Goal: Task Accomplishment & Management: Use online tool/utility

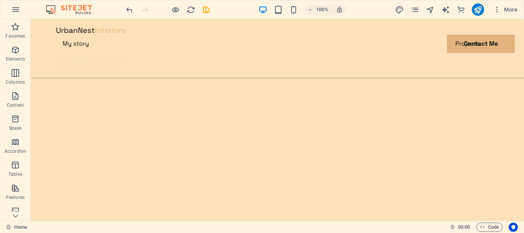
scroll to position [59, 0]
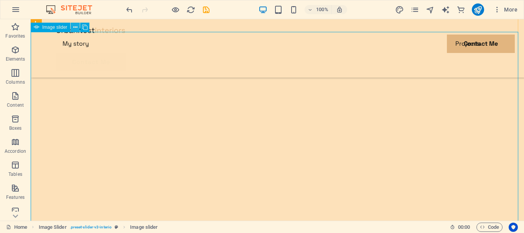
click at [75, 27] on icon at bounding box center [75, 27] width 4 height 8
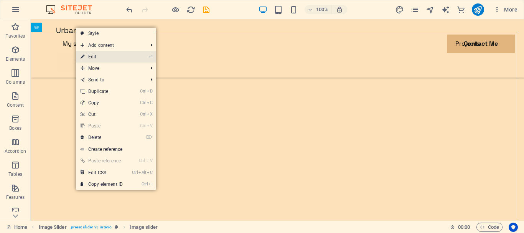
click at [102, 56] on link "⏎ Edit" at bounding box center [101, 57] width 51 height 12
select select "%"
select select "ms"
select select "s"
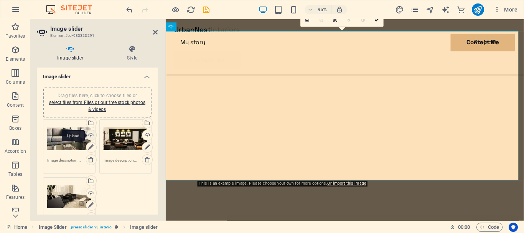
click at [91, 134] on div "Upload" at bounding box center [91, 136] width 12 height 12
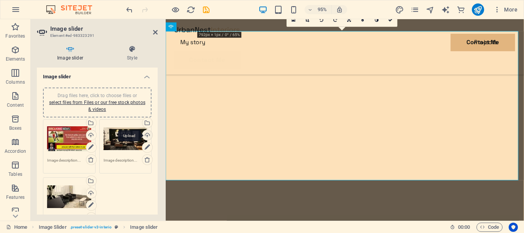
click at [146, 135] on div "Upload" at bounding box center [147, 136] width 12 height 12
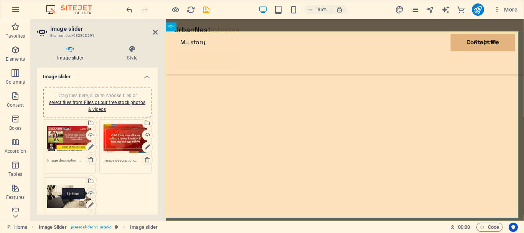
click at [90, 193] on div "Upload" at bounding box center [91, 194] width 12 height 12
click at [153, 32] on icon at bounding box center [155, 32] width 5 height 6
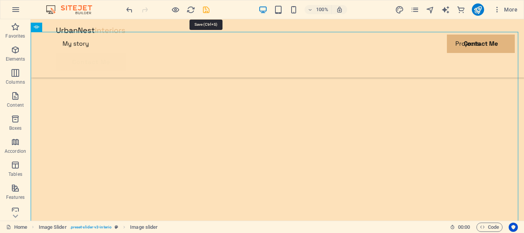
click at [207, 11] on icon "save" at bounding box center [206, 9] width 9 height 9
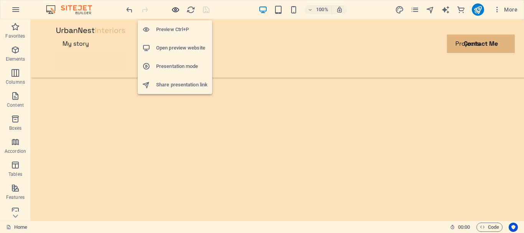
click at [176, 8] on icon "button" at bounding box center [175, 9] width 9 height 9
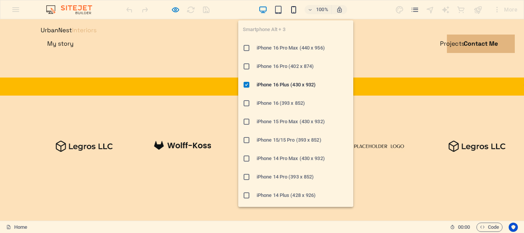
click at [296, 10] on icon "button" at bounding box center [293, 9] width 9 height 9
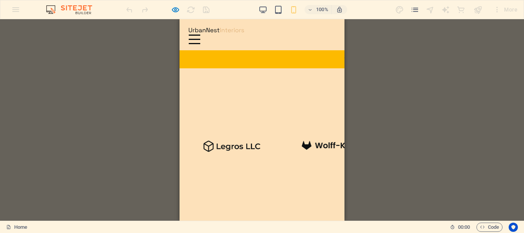
drag, startPoint x: 342, startPoint y: 51, endPoint x: 558, endPoint y: 62, distance: 216.7
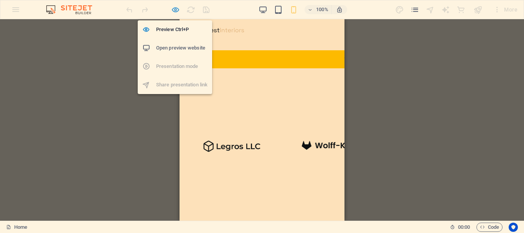
click at [173, 10] on icon "button" at bounding box center [175, 9] width 9 height 9
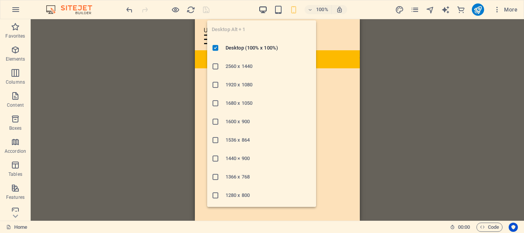
click at [264, 9] on icon "button" at bounding box center [263, 9] width 9 height 9
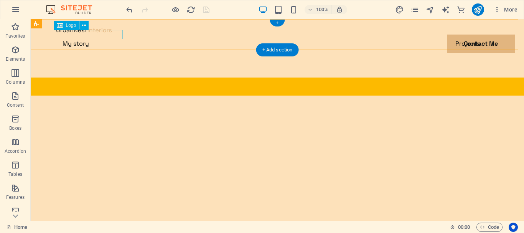
click at [98, 35] on div at bounding box center [277, 29] width 442 height 9
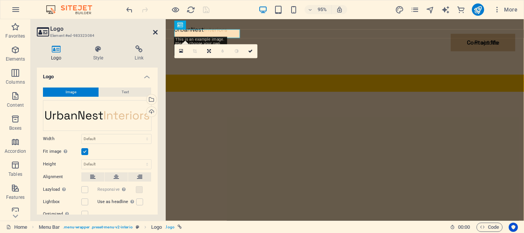
click at [155, 35] on icon at bounding box center [155, 32] width 5 height 6
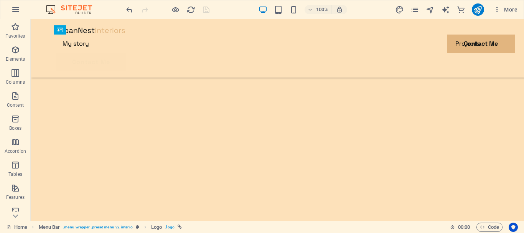
scroll to position [241, 0]
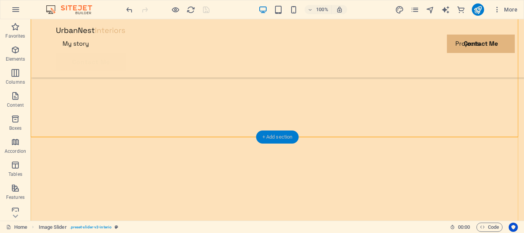
click at [282, 137] on div "+ Add section" at bounding box center [277, 136] width 43 height 13
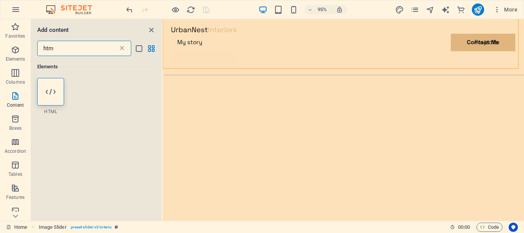
click at [122, 47] on icon at bounding box center [122, 49] width 8 height 8
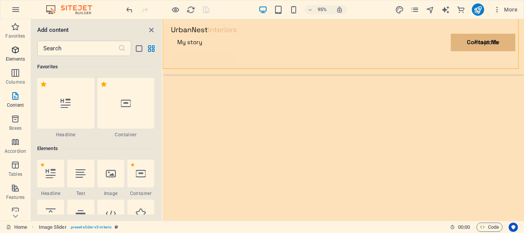
click at [15, 48] on icon "button" at bounding box center [15, 49] width 9 height 9
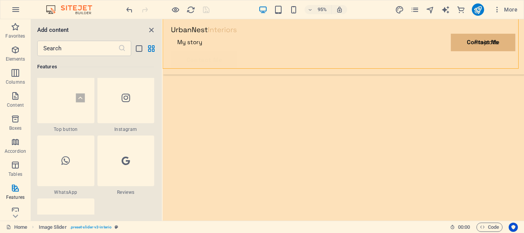
scroll to position [3727, 0]
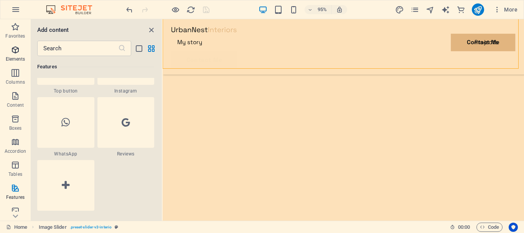
click at [18, 56] on p "Elements" at bounding box center [16, 59] width 20 height 6
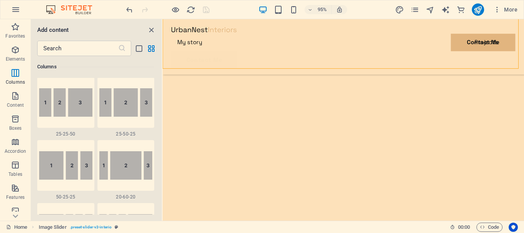
scroll to position [772, 0]
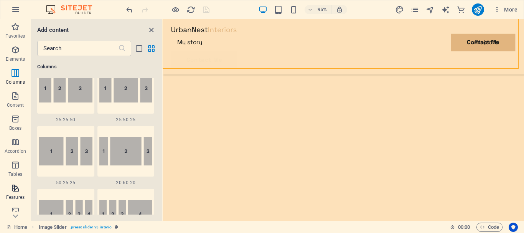
click at [13, 193] on span "Features" at bounding box center [15, 192] width 31 height 18
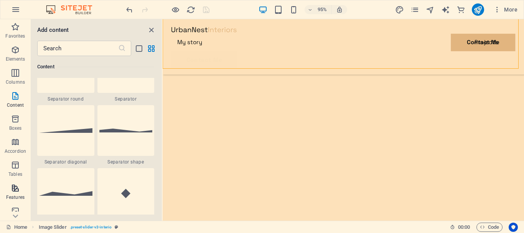
scroll to position [2991, 0]
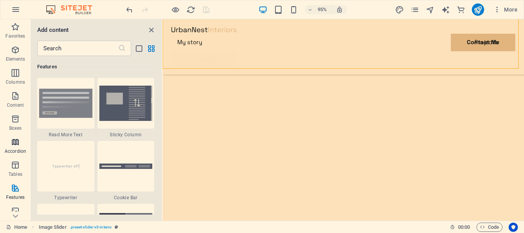
click at [18, 140] on icon "button" at bounding box center [15, 141] width 9 height 9
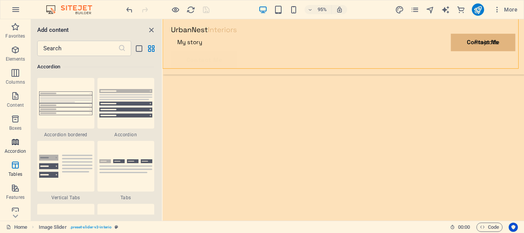
scroll to position [2450, 0]
click at [139, 161] on img at bounding box center [125, 166] width 53 height 14
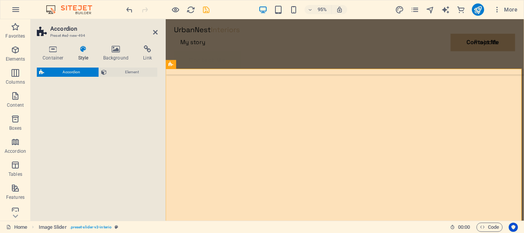
select select "rem"
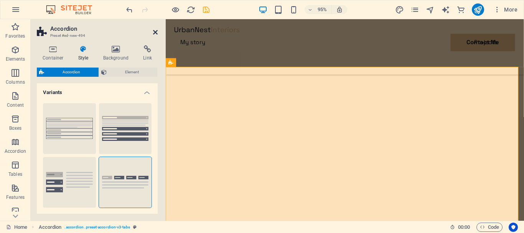
click at [155, 32] on icon at bounding box center [155, 32] width 5 height 6
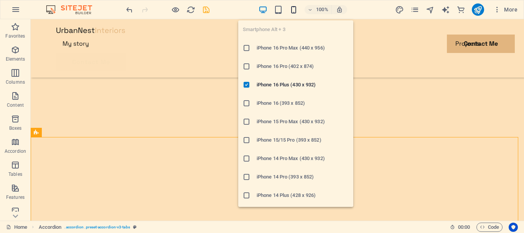
click at [294, 9] on icon "button" at bounding box center [293, 9] width 9 height 9
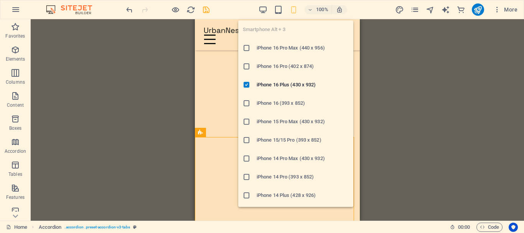
scroll to position [233, 0]
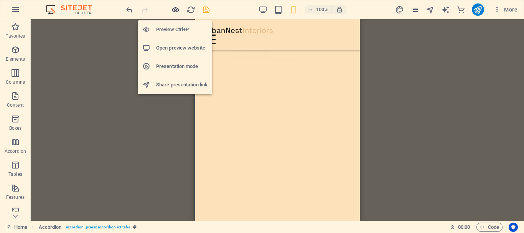
click at [173, 10] on icon "button" at bounding box center [175, 9] width 9 height 9
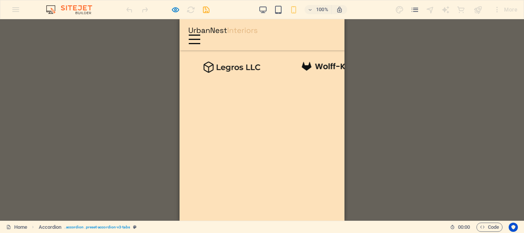
scroll to position [41, 0]
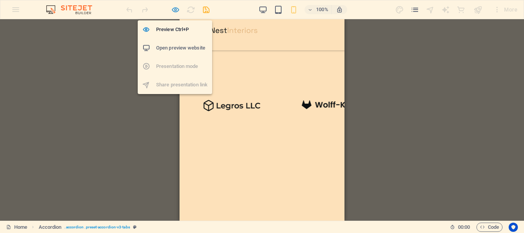
click at [175, 11] on icon "button" at bounding box center [175, 9] width 9 height 9
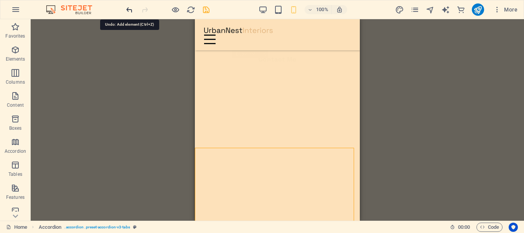
click at [128, 10] on icon "undo" at bounding box center [129, 9] width 9 height 9
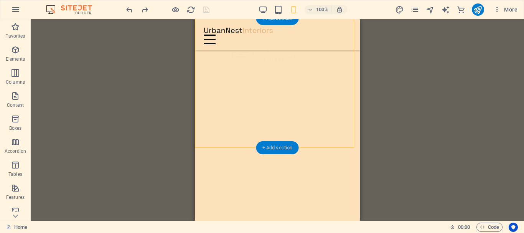
click at [275, 146] on div "+ Add section" at bounding box center [277, 147] width 43 height 13
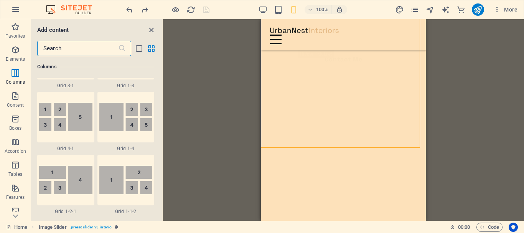
scroll to position [1036, 0]
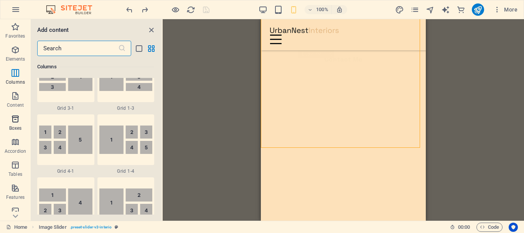
click at [14, 122] on icon "button" at bounding box center [15, 118] width 9 height 9
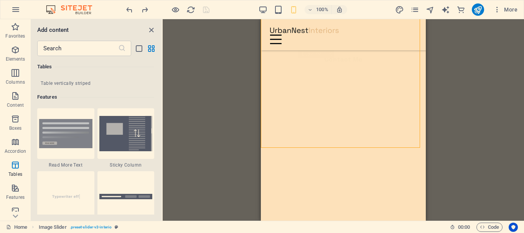
scroll to position [2884, 0]
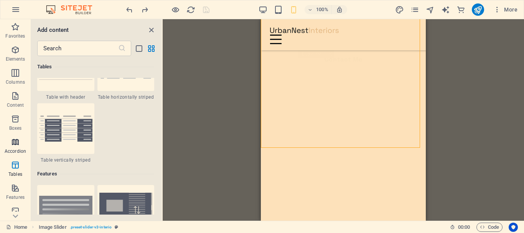
click at [13, 144] on icon "button" at bounding box center [15, 141] width 9 height 9
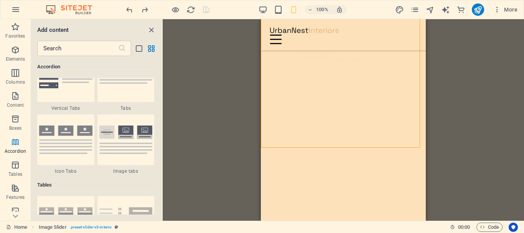
scroll to position [2450, 0]
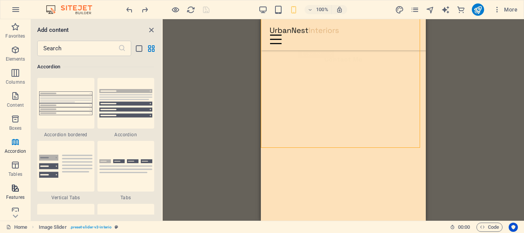
click at [16, 194] on p "Features" at bounding box center [15, 197] width 18 height 6
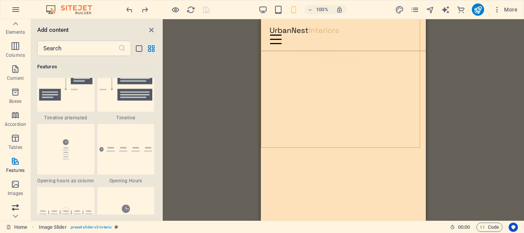
scroll to position [13, 0]
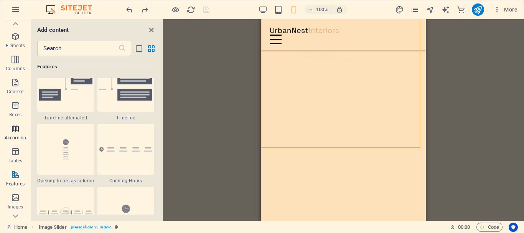
click at [15, 130] on icon "button" at bounding box center [15, 128] width 9 height 9
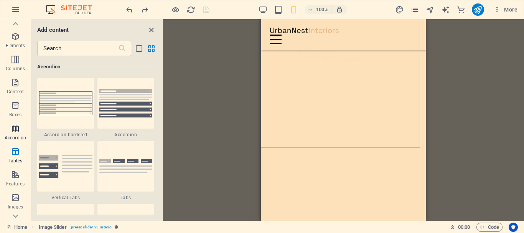
scroll to position [2450, 0]
click at [64, 171] on img at bounding box center [65, 166] width 53 height 23
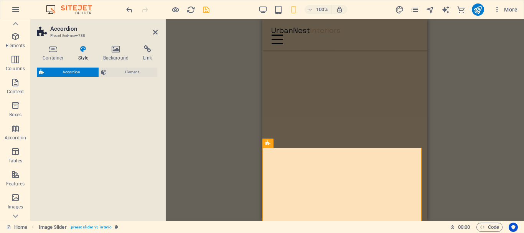
select select "rem"
select select "preset-accordion-v3-list-icon"
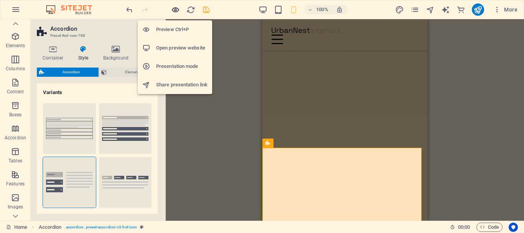
click at [175, 10] on icon "button" at bounding box center [175, 9] width 9 height 9
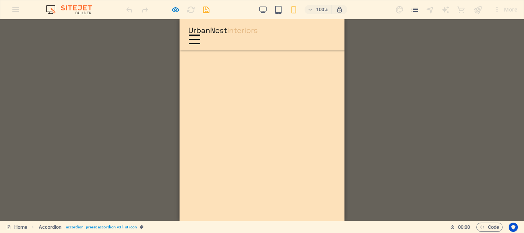
scroll to position [233, 0]
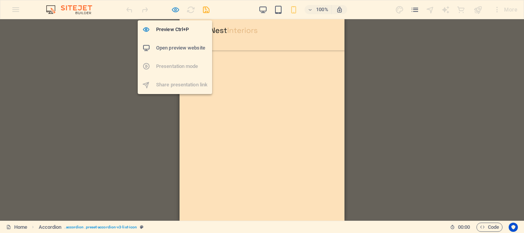
click at [177, 8] on icon "button" at bounding box center [175, 9] width 9 height 9
select select "rem"
select select "preset-accordion-v3-list-icon"
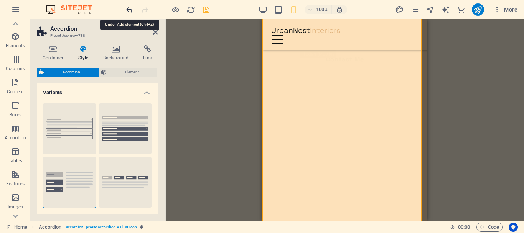
click at [129, 8] on icon "undo" at bounding box center [129, 9] width 9 height 9
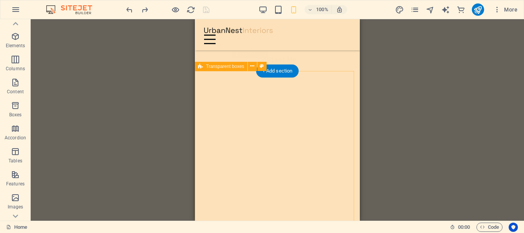
scroll to position [79, 0]
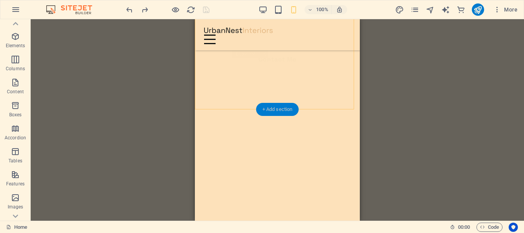
click at [295, 107] on div "+ Add section" at bounding box center [277, 109] width 43 height 13
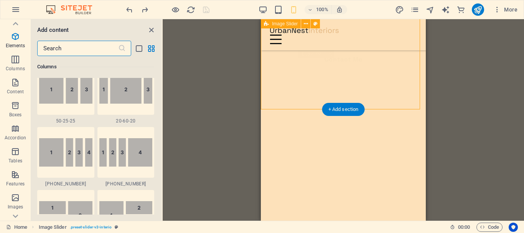
scroll to position [1343, 0]
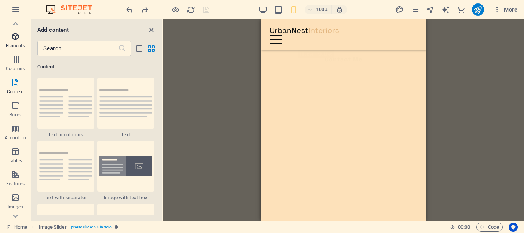
click at [18, 35] on icon "button" at bounding box center [15, 36] width 9 height 9
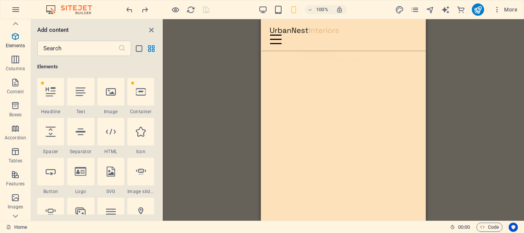
scroll to position [81, 0]
click at [351, 106] on div "+ Add section" at bounding box center [343, 107] width 43 height 13
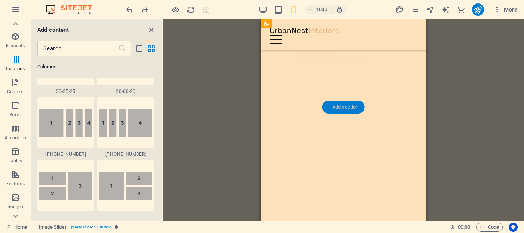
scroll to position [1343, 0]
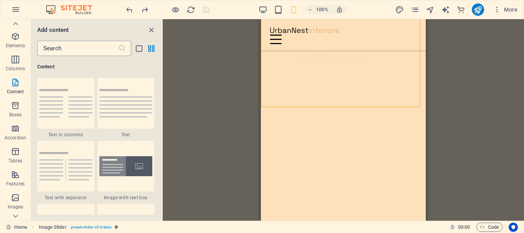
click at [81, 50] on input "text" at bounding box center [77, 48] width 81 height 15
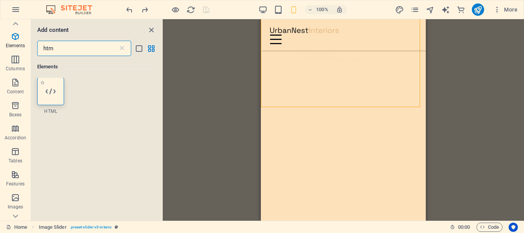
scroll to position [0, 0]
type input "htm"
click at [58, 90] on div at bounding box center [50, 92] width 27 height 28
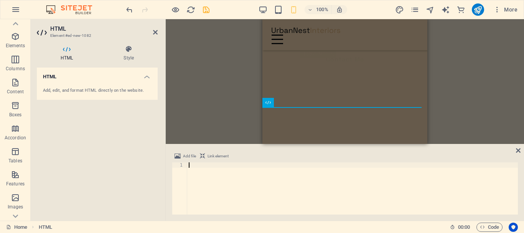
scroll to position [184, 0]
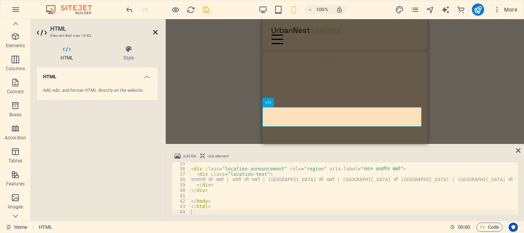
click at [154, 32] on icon at bounding box center [155, 32] width 5 height 6
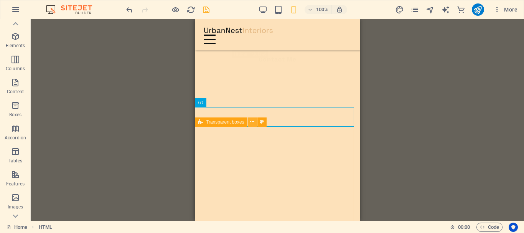
click at [251, 123] on icon at bounding box center [252, 122] width 4 height 8
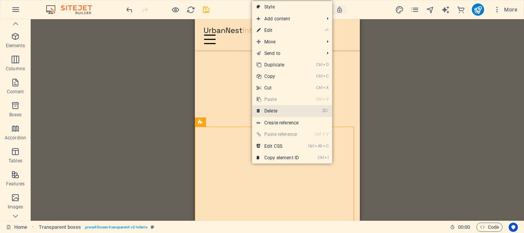
click at [279, 110] on link "⌦ Delete" at bounding box center [277, 111] width 51 height 12
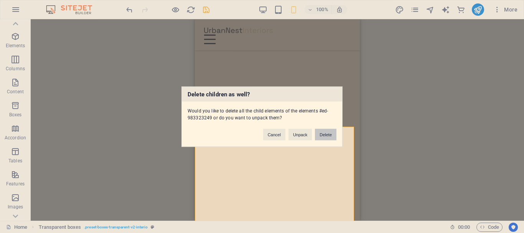
drag, startPoint x: 321, startPoint y: 133, endPoint x: 120, endPoint y: 114, distance: 201.6
click at [321, 133] on button "Delete" at bounding box center [325, 135] width 21 height 12
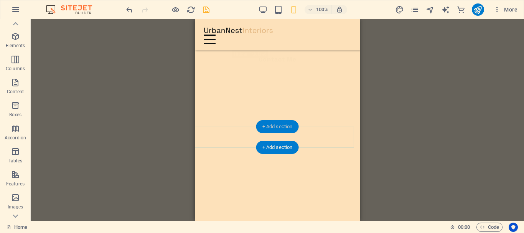
click at [282, 124] on div "+ Add section" at bounding box center [277, 126] width 43 height 13
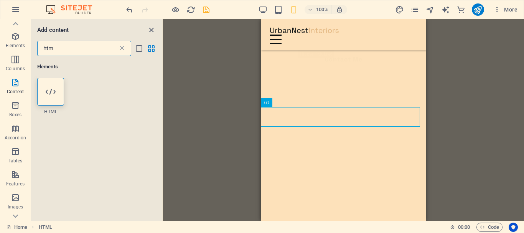
click at [124, 47] on icon at bounding box center [122, 49] width 8 height 8
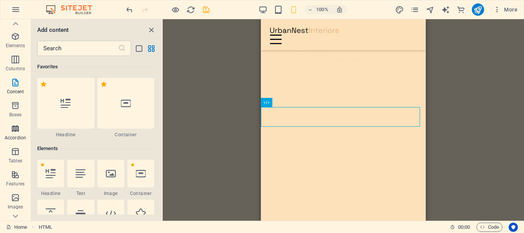
click at [18, 132] on icon "button" at bounding box center [15, 128] width 9 height 9
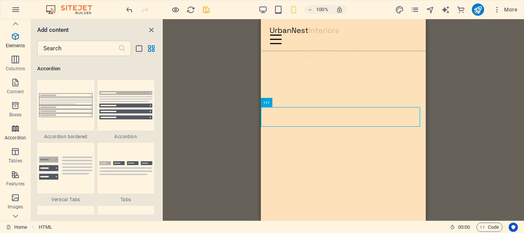
scroll to position [2450, 0]
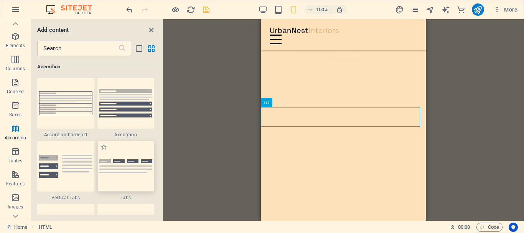
click at [130, 167] on img at bounding box center [125, 166] width 53 height 14
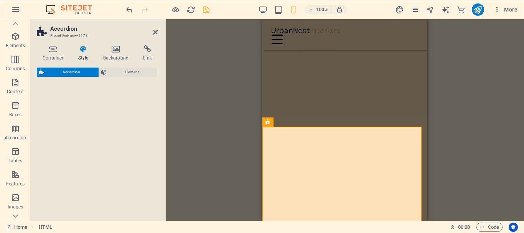
select select "rem"
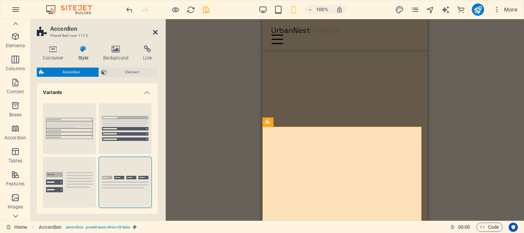
click at [155, 30] on icon at bounding box center [155, 32] width 5 height 6
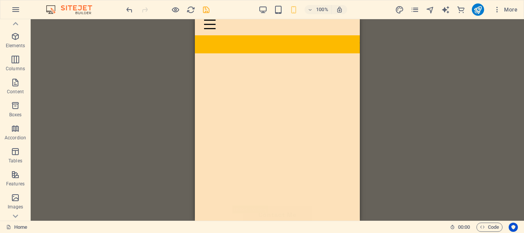
scroll to position [9, 0]
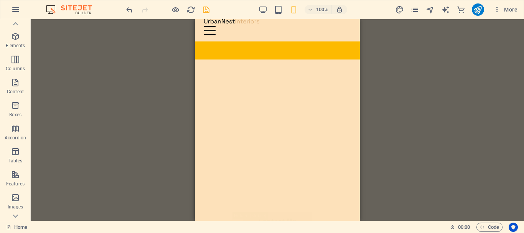
drag, startPoint x: 358, startPoint y: 79, endPoint x: 561, endPoint y: 67, distance: 203.7
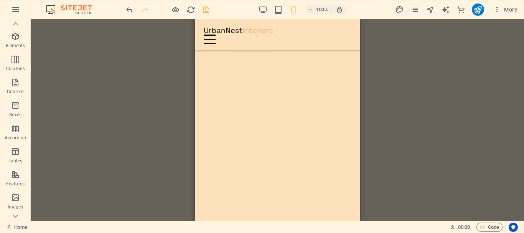
scroll to position [137, 0]
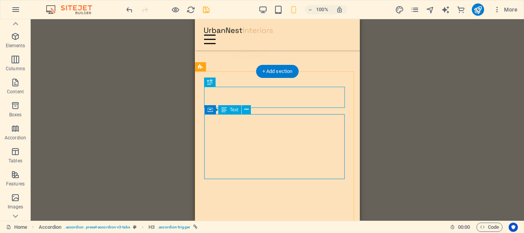
scroll to position [175, 0]
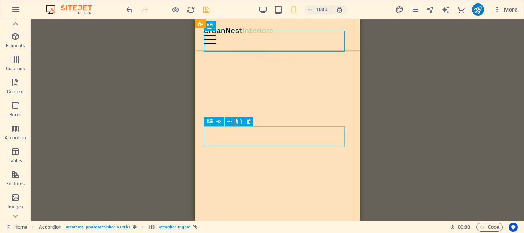
scroll to position [290, 0]
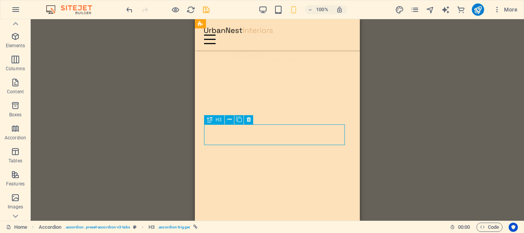
drag, startPoint x: 233, startPoint y: 137, endPoint x: 427, endPoint y: 155, distance: 195.8
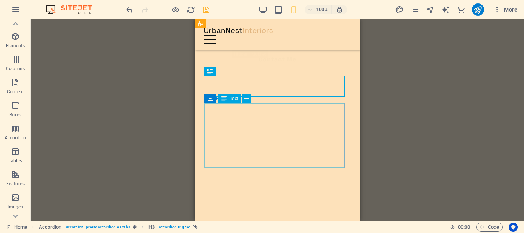
scroll to position [377, 0]
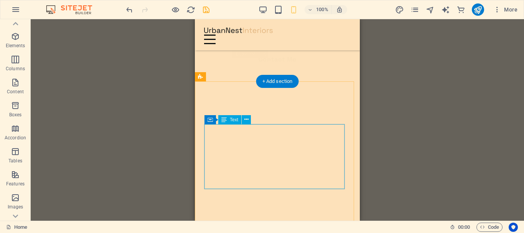
scroll to position [76, 0]
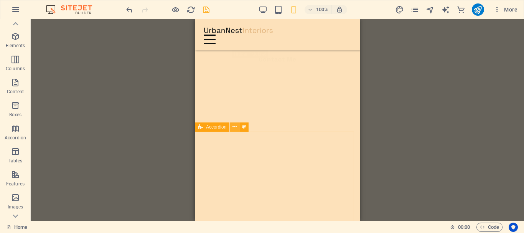
click at [235, 128] on icon at bounding box center [235, 127] width 4 height 8
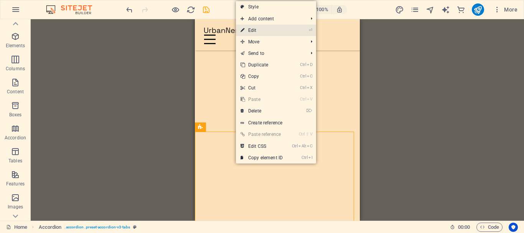
click at [282, 30] on link "⏎ Edit" at bounding box center [261, 31] width 51 height 12
select select "rem"
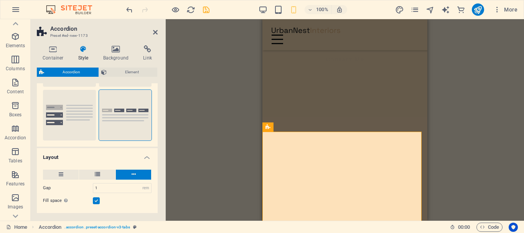
scroll to position [115, 0]
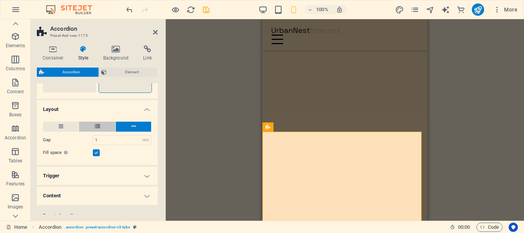
click at [100, 126] on button at bounding box center [97, 127] width 36 height 10
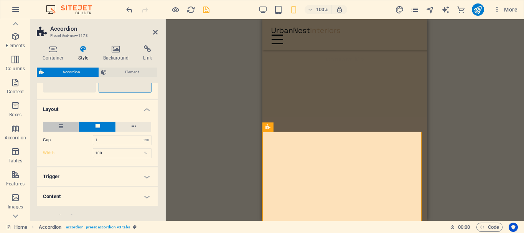
click at [59, 125] on icon at bounding box center [61, 126] width 5 height 9
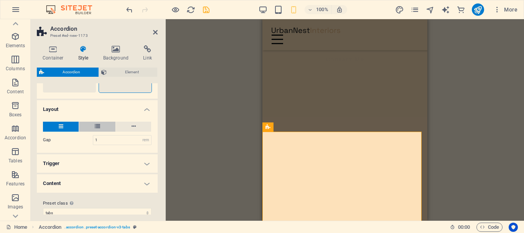
click at [93, 125] on button at bounding box center [97, 127] width 36 height 10
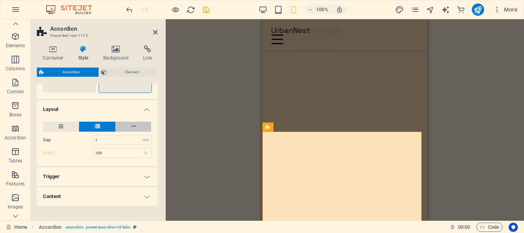
click at [144, 127] on button at bounding box center [133, 127] width 35 height 10
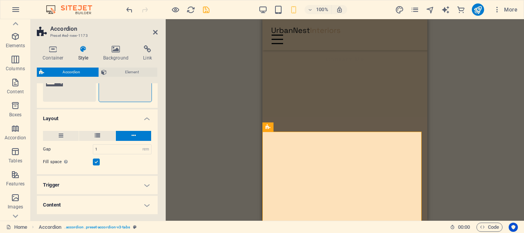
scroll to position [136, 0]
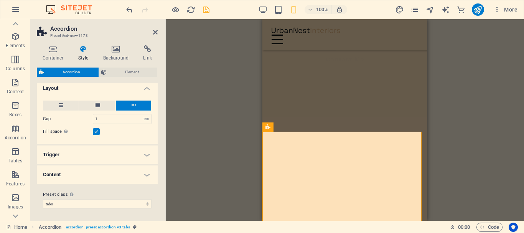
click at [142, 173] on h4 "Content" at bounding box center [97, 174] width 121 height 18
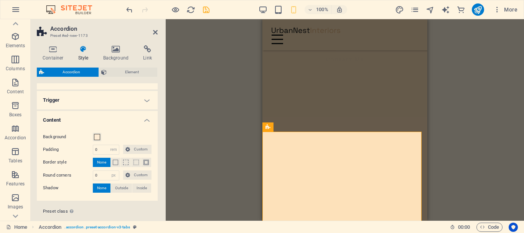
scroll to position [208, 0]
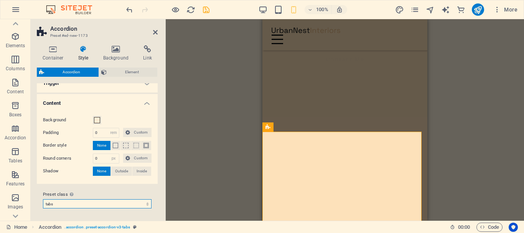
click at [117, 203] on select "tabs list-icon Add preset class" at bounding box center [97, 203] width 109 height 9
click at [43, 199] on select "tabs list-icon Add preset class" at bounding box center [97, 203] width 109 height 9
select select "preset-accordion-v3-list-icon"
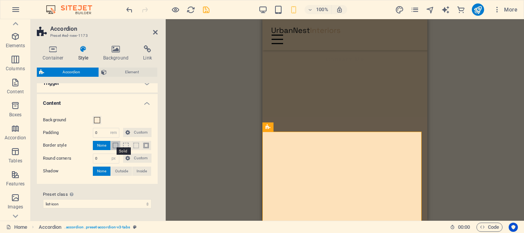
click at [113, 146] on span at bounding box center [115, 145] width 5 height 5
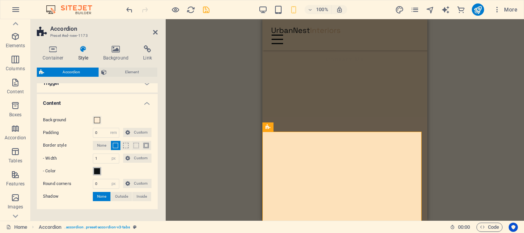
click at [99, 172] on span at bounding box center [97, 171] width 6 height 6
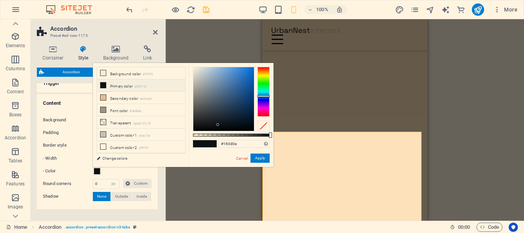
click at [266, 115] on div at bounding box center [263, 92] width 12 height 50
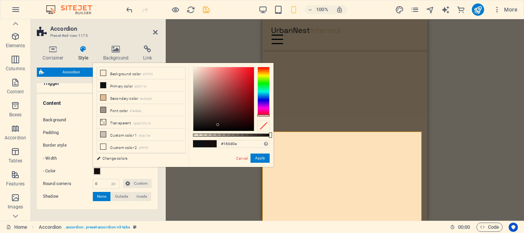
type input "#e10315"
click at [253, 74] on div at bounding box center [223, 99] width 61 height 64
click at [260, 158] on button "Apply" at bounding box center [260, 157] width 19 height 9
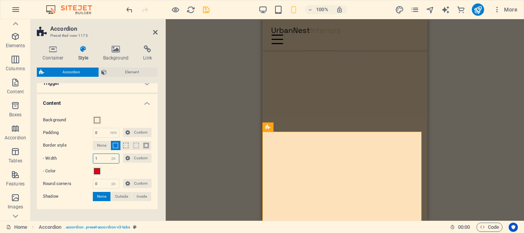
click at [102, 157] on input "1" at bounding box center [106, 158] width 26 height 9
type input "1"
click at [186, 127] on div "Drag here to replace the existing content. Press “Ctrl” if you want to create a…" at bounding box center [345, 119] width 358 height 201
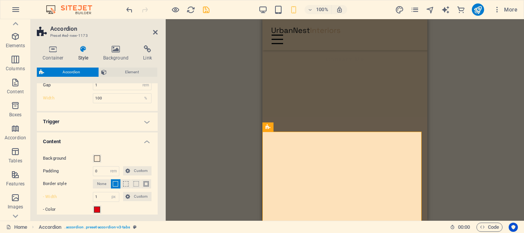
click at [139, 121] on h4 "Trigger" at bounding box center [97, 121] width 121 height 18
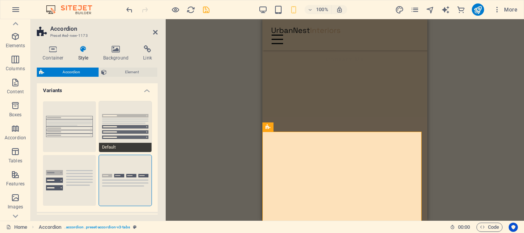
scroll to position [0, 0]
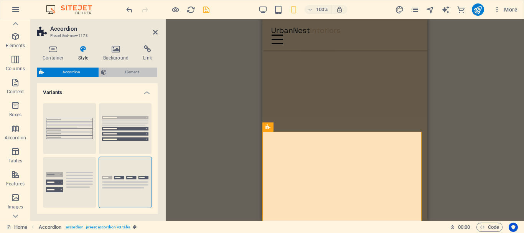
click at [127, 73] on span "Element" at bounding box center [132, 72] width 46 height 9
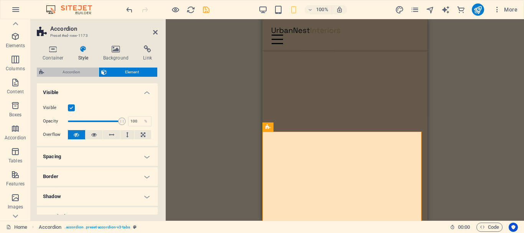
click at [71, 73] on span "Accordion" at bounding box center [71, 72] width 50 height 9
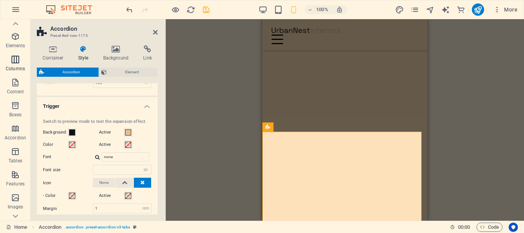
scroll to position [199, 0]
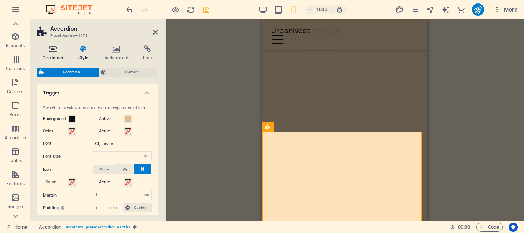
click at [52, 54] on h4 "Container" at bounding box center [55, 53] width 36 height 16
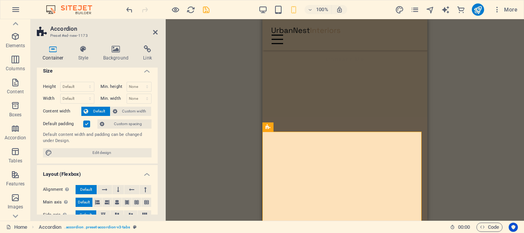
scroll to position [0, 0]
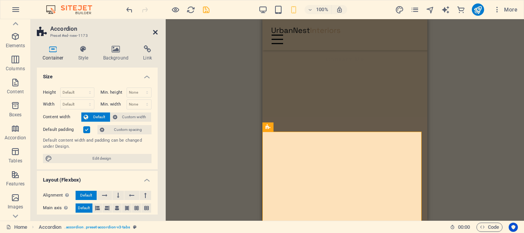
click at [155, 31] on icon at bounding box center [155, 32] width 5 height 6
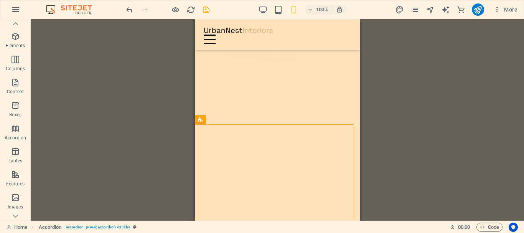
scroll to position [81, 0]
drag, startPoint x: 357, startPoint y: 104, endPoint x: 559, endPoint y: 71, distance: 204.4
click at [363, 29] on div "Drag here to replace the existing content. Press “Ctrl” if you want to create a…" at bounding box center [277, 119] width 493 height 201
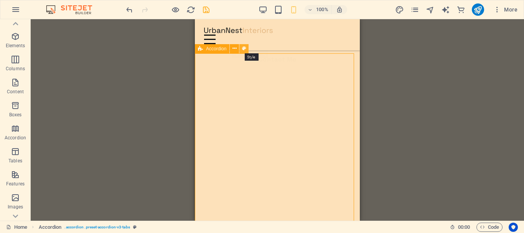
click at [244, 51] on icon at bounding box center [244, 49] width 4 height 8
select select "rem"
select select "px"
select select "rem"
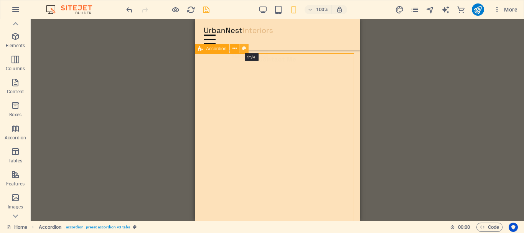
select select "px"
select select "rem"
select select "px"
select select "preset-accordion-v3-list-icon"
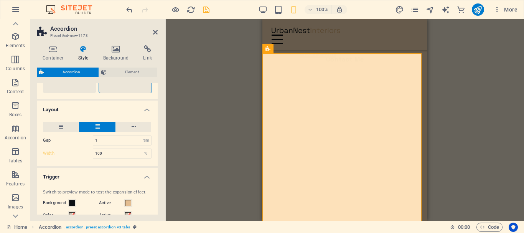
scroll to position [115, 0]
click at [122, 228] on span ". accordion .preset-accordion-v3-tabs" at bounding box center [96, 227] width 65 height 9
click at [122, 226] on span ". accordion .preset-accordion-v3-tabs" at bounding box center [96, 227] width 65 height 9
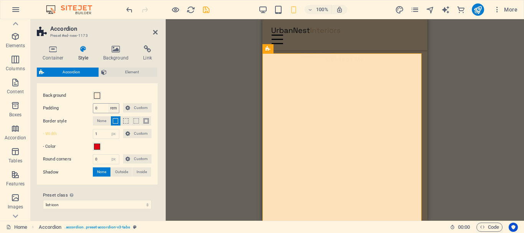
scroll to position [391, 0]
click at [117, 206] on select "tabs list-icon Add preset class" at bounding box center [97, 203] width 109 height 9
select select "preset-accordion-v3-tabs"
click at [43, 199] on select "tabs list-icon Add preset class" at bounding box center [97, 203] width 109 height 9
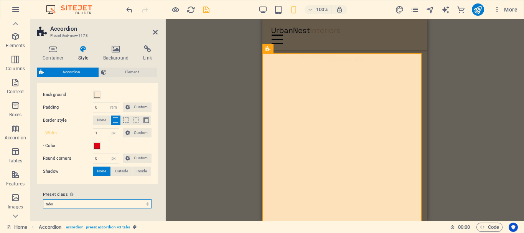
click at [128, 205] on select "tabs list-icon Add preset class" at bounding box center [97, 203] width 109 height 9
select select "preset-accordion-v3-list-icon"
click at [43, 199] on select "tabs list-icon Add preset class" at bounding box center [97, 203] width 109 height 9
select select "preset-accordion-v3-list-icon"
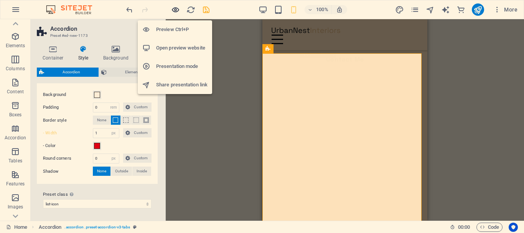
click at [176, 9] on icon "button" at bounding box center [175, 9] width 9 height 9
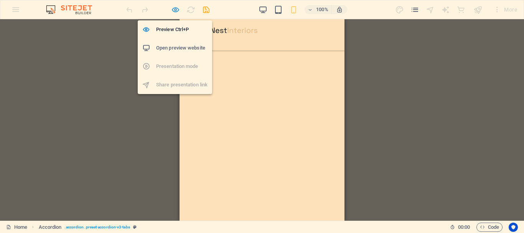
click at [173, 12] on icon "button" at bounding box center [175, 9] width 9 height 9
select select "rem"
select select "px"
select select "rem"
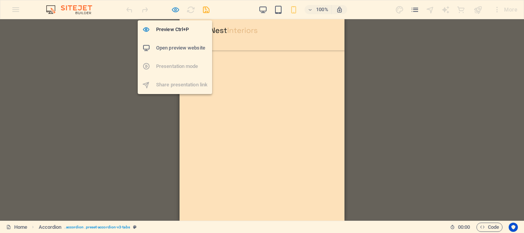
select select "px"
select select "rem"
select select "px"
select select "preset-accordion-v3-list-icon"
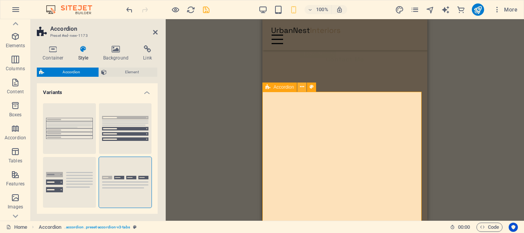
click at [304, 86] on button at bounding box center [301, 86] width 9 height 9
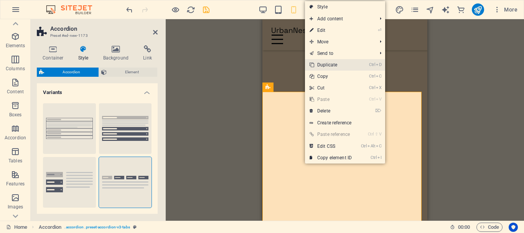
click at [333, 63] on link "Ctrl D Duplicate" at bounding box center [330, 65] width 51 height 12
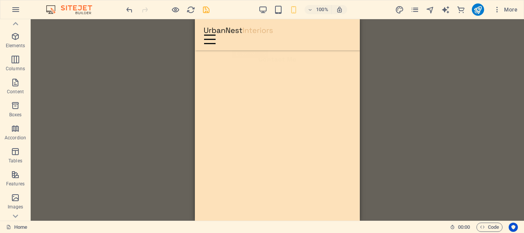
scroll to position [509, 0]
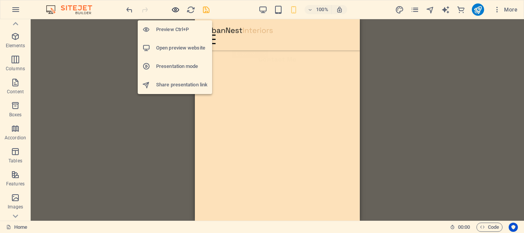
click at [174, 7] on icon "button" at bounding box center [175, 9] width 9 height 9
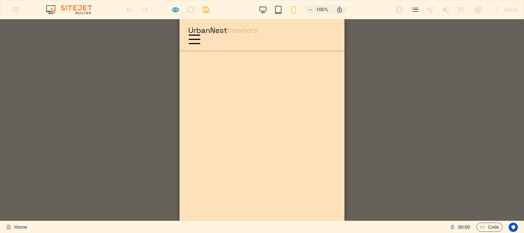
scroll to position [353, 0]
drag, startPoint x: 341, startPoint y: 102, endPoint x: 527, endPoint y: 132, distance: 188.6
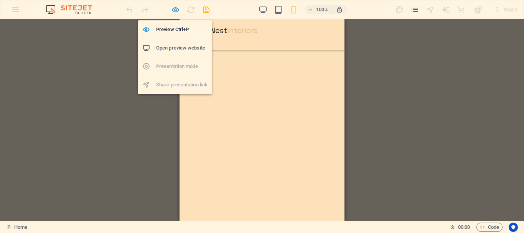
click at [175, 10] on icon "button" at bounding box center [175, 9] width 9 height 9
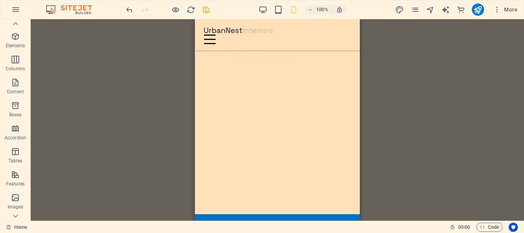
scroll to position [591, 0]
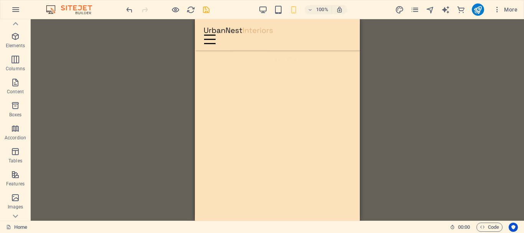
scroll to position [516, 0]
drag, startPoint x: 359, startPoint y: 86, endPoint x: 711, endPoint y: 111, distance: 352.7
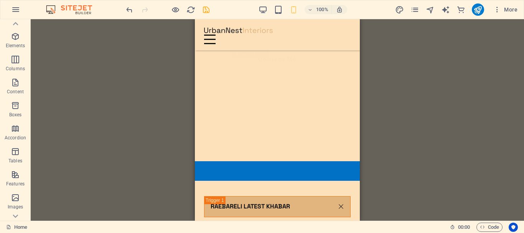
scroll to position [640, 0]
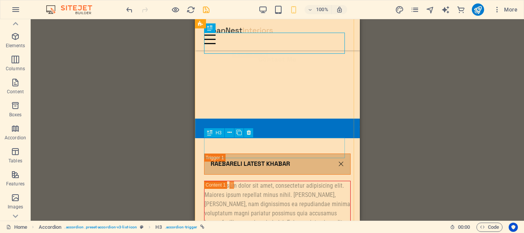
scroll to position [755, 0]
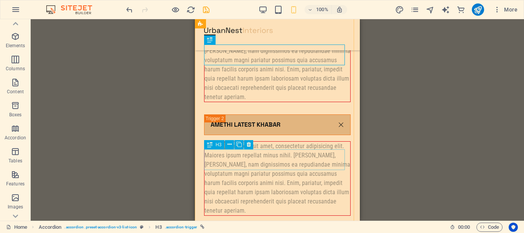
scroll to position [832, 0]
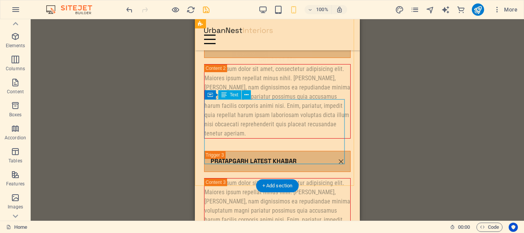
scroll to position [870, 0]
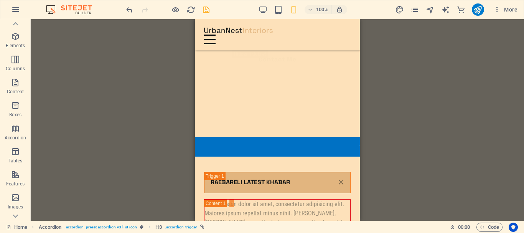
scroll to position [483, 0]
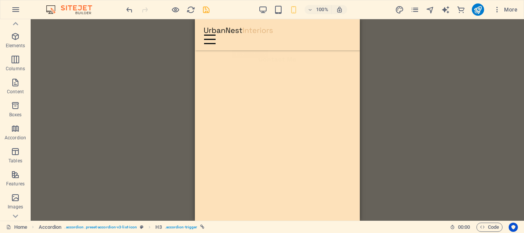
drag, startPoint x: 358, startPoint y: 93, endPoint x: 556, endPoint y: 68, distance: 198.8
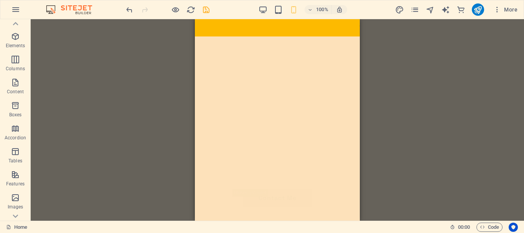
scroll to position [0, 0]
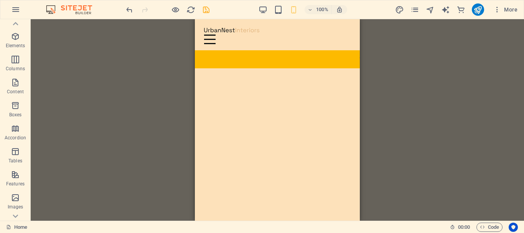
drag, startPoint x: 357, startPoint y: 76, endPoint x: 555, endPoint y: 40, distance: 201.2
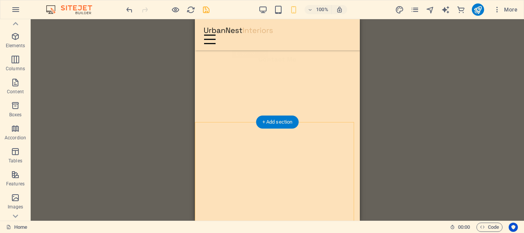
scroll to position [115, 0]
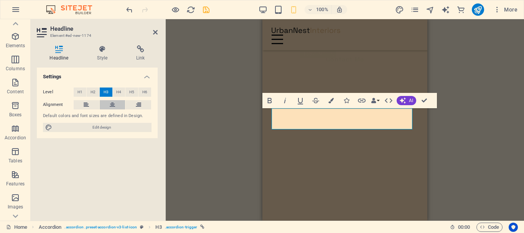
click at [111, 103] on icon at bounding box center [112, 104] width 5 height 9
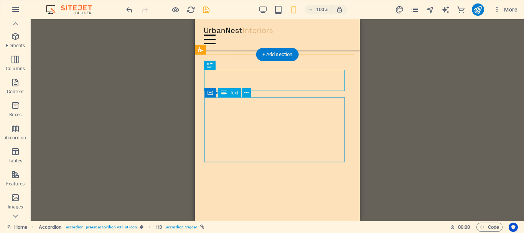
scroll to position [192, 0]
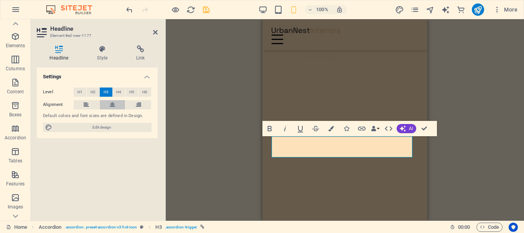
click at [107, 105] on button at bounding box center [113, 104] width 26 height 9
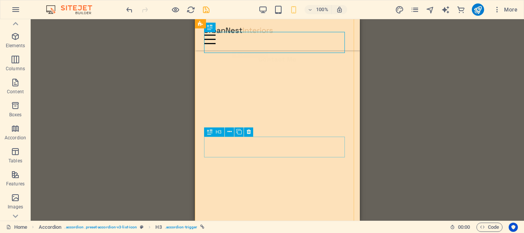
scroll to position [307, 0]
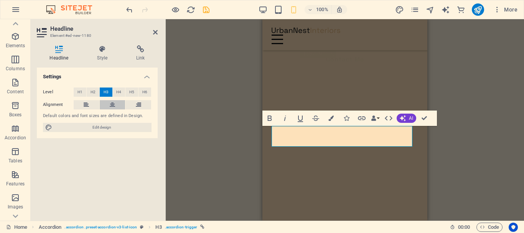
click at [109, 106] on button at bounding box center [113, 104] width 26 height 9
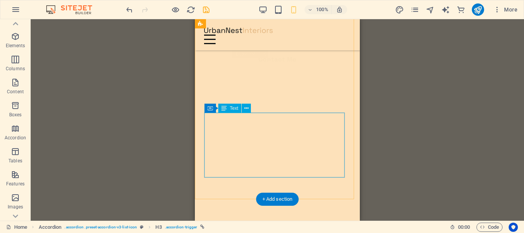
scroll to position [460, 0]
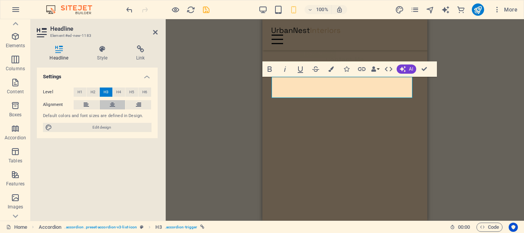
click at [118, 104] on button at bounding box center [113, 104] width 26 height 9
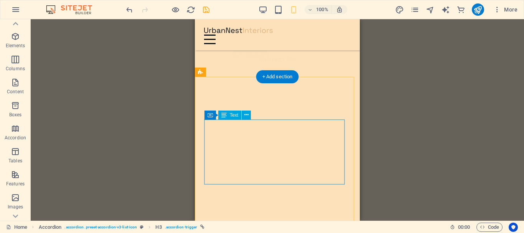
scroll to position [576, 0]
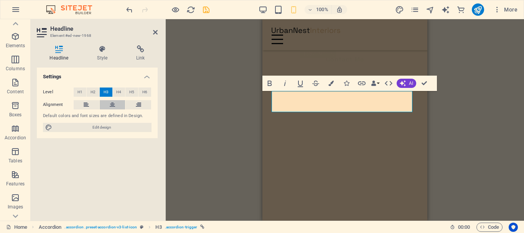
click at [115, 104] on button at bounding box center [113, 104] width 26 height 9
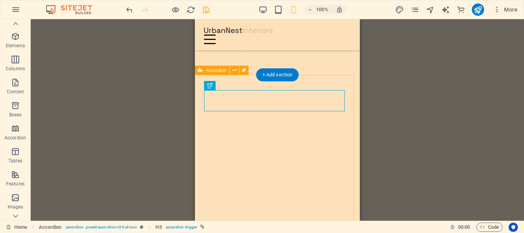
scroll to position [614, 0]
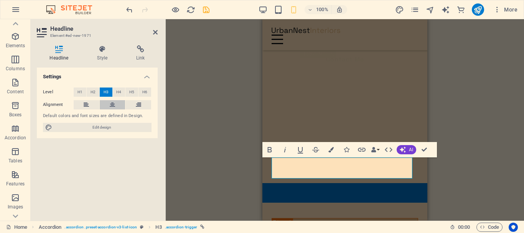
click at [115, 106] on button at bounding box center [113, 104] width 26 height 9
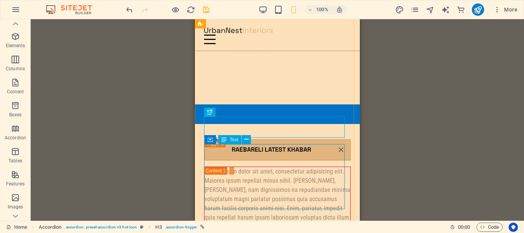
scroll to position [729, 0]
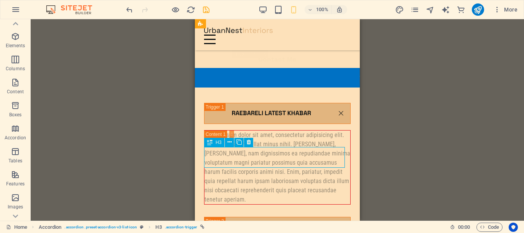
drag, startPoint x: 273, startPoint y: 154, endPoint x: 455, endPoint y: 168, distance: 182.4
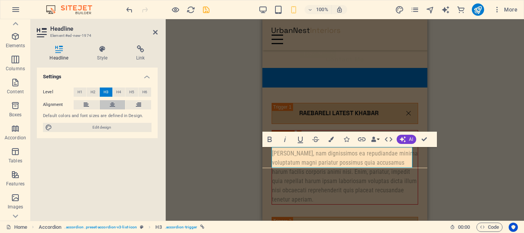
click at [115, 103] on button at bounding box center [113, 104] width 26 height 9
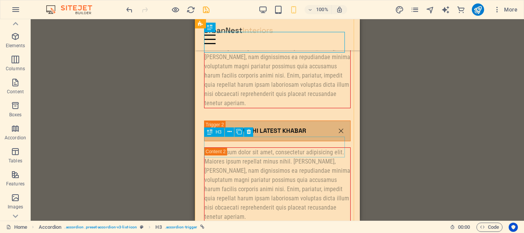
scroll to position [844, 0]
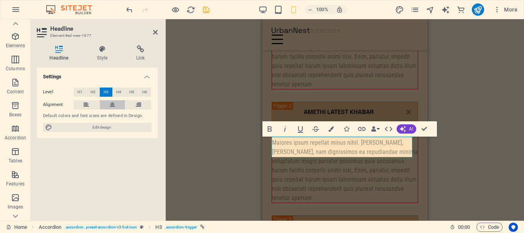
click at [109, 104] on button at bounding box center [113, 104] width 26 height 9
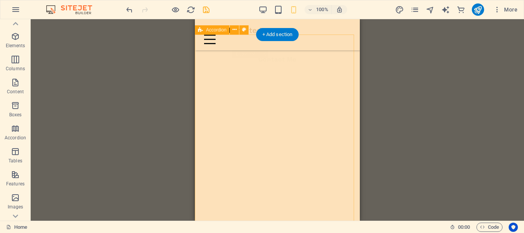
scroll to position [153, 0]
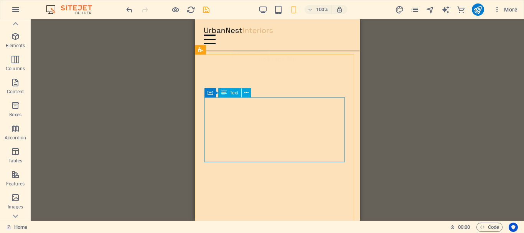
click at [238, 92] on span "Text" at bounding box center [234, 93] width 8 height 5
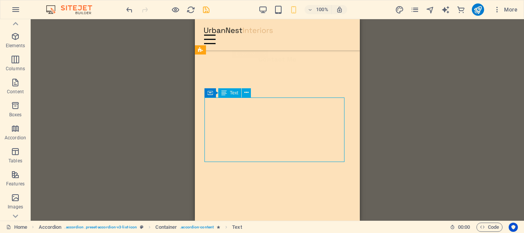
click at [238, 92] on span "Text" at bounding box center [234, 93] width 8 height 5
